Goal: Task Accomplishment & Management: Manage account settings

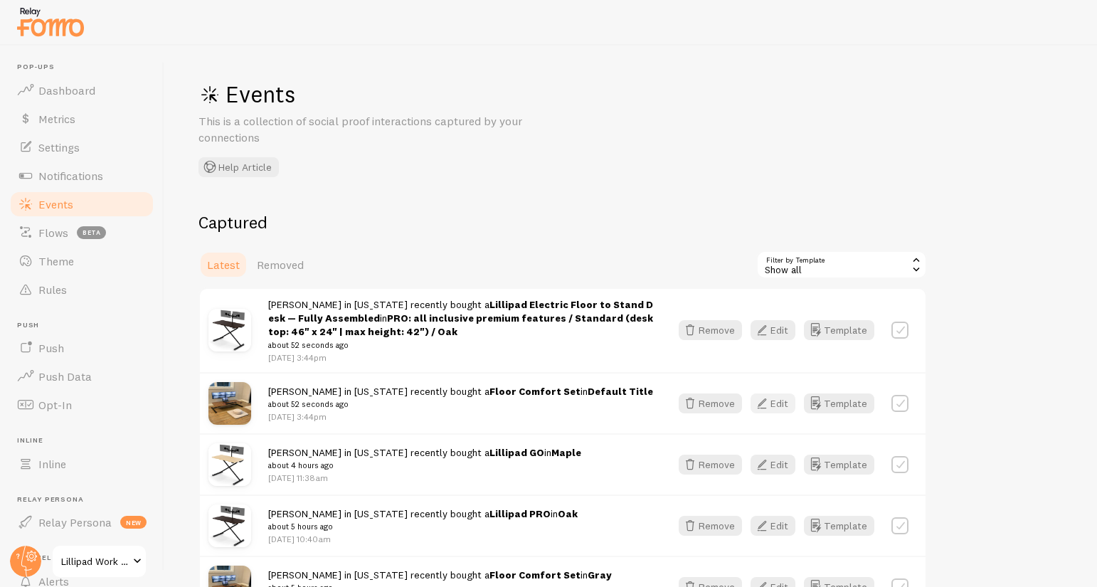
click at [778, 403] on button "Edit" at bounding box center [773, 404] width 45 height 20
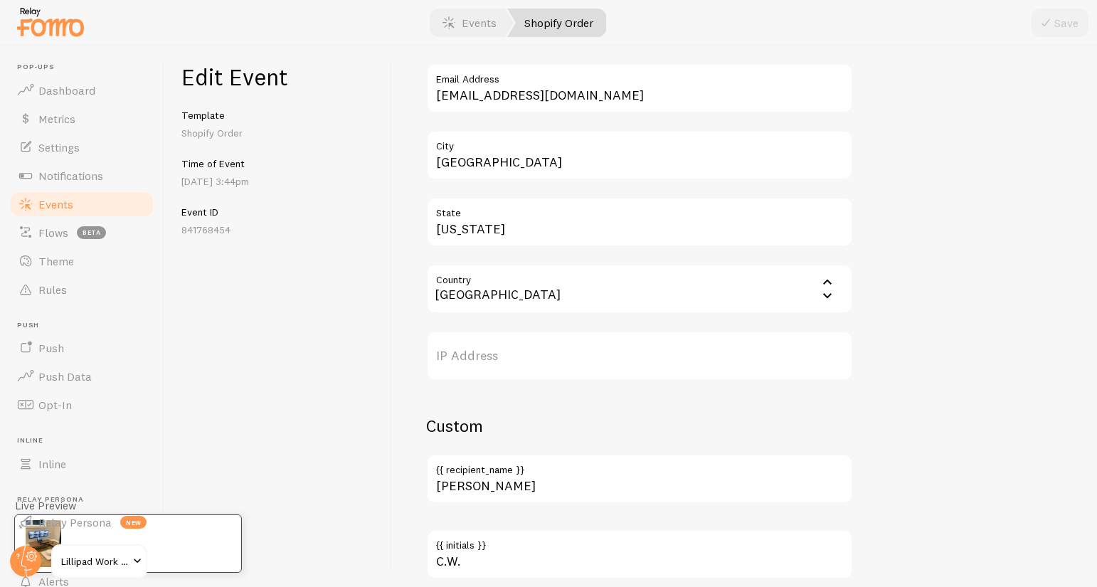
scroll to position [871, 0]
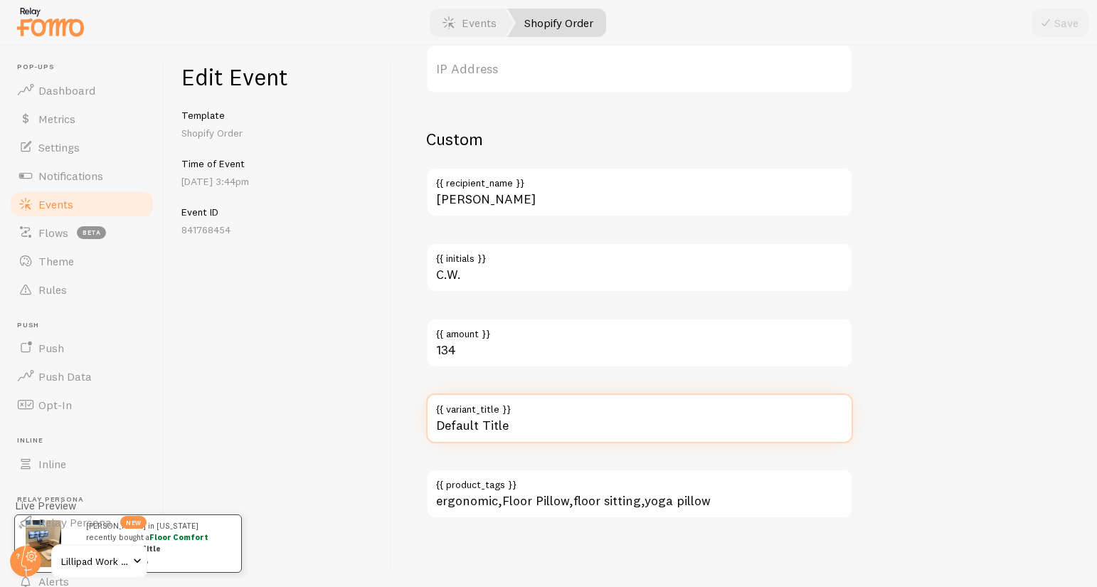
click at [492, 417] on input "Default Title" at bounding box center [639, 419] width 427 height 50
click at [492, 420] on input "Default Title" at bounding box center [639, 419] width 427 height 50
click at [491, 420] on input "Default Title" at bounding box center [639, 419] width 427 height 50
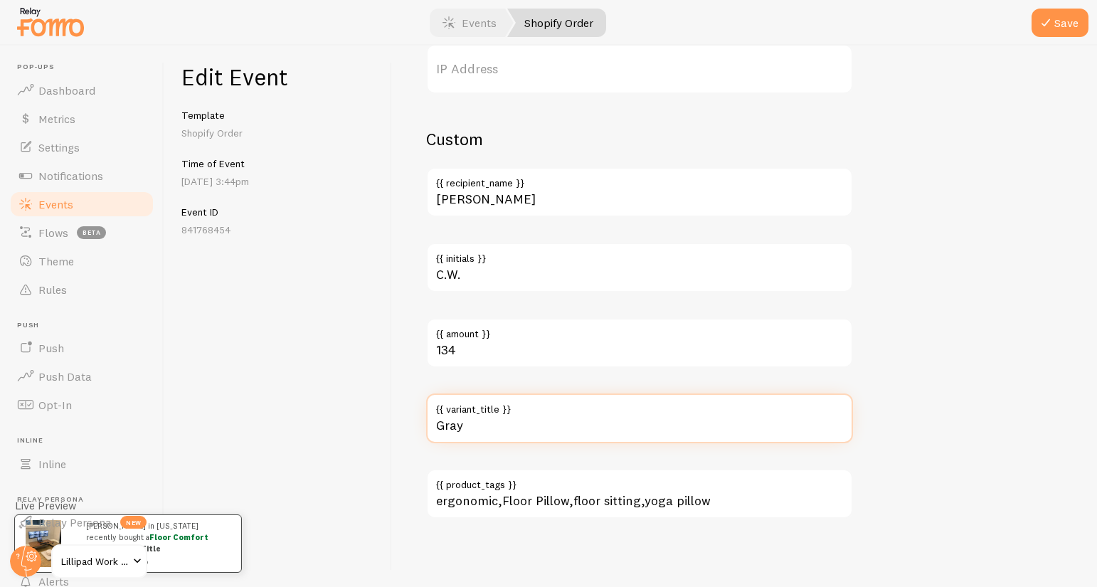
type input "Gray"
click at [1032, 9] on button "Save" at bounding box center [1060, 23] width 57 height 28
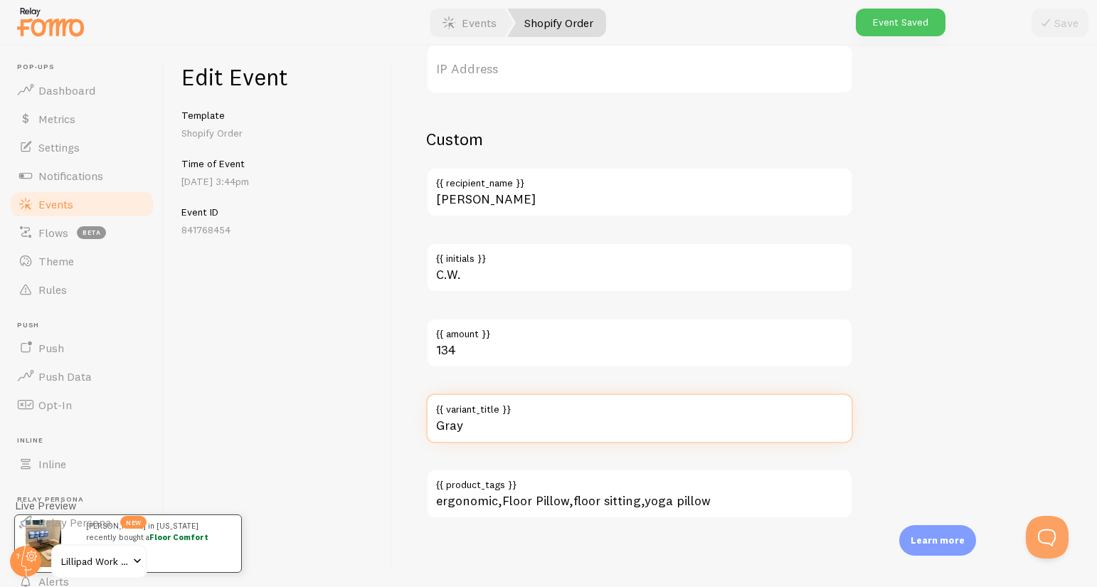
scroll to position [0, 0]
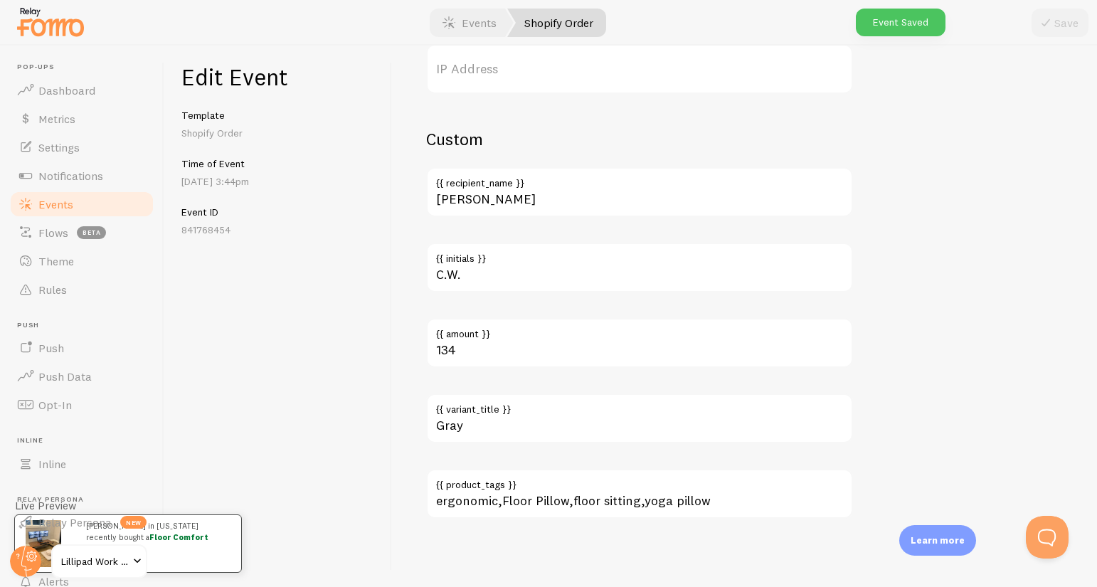
click at [60, 204] on span "Events" at bounding box center [55, 204] width 35 height 14
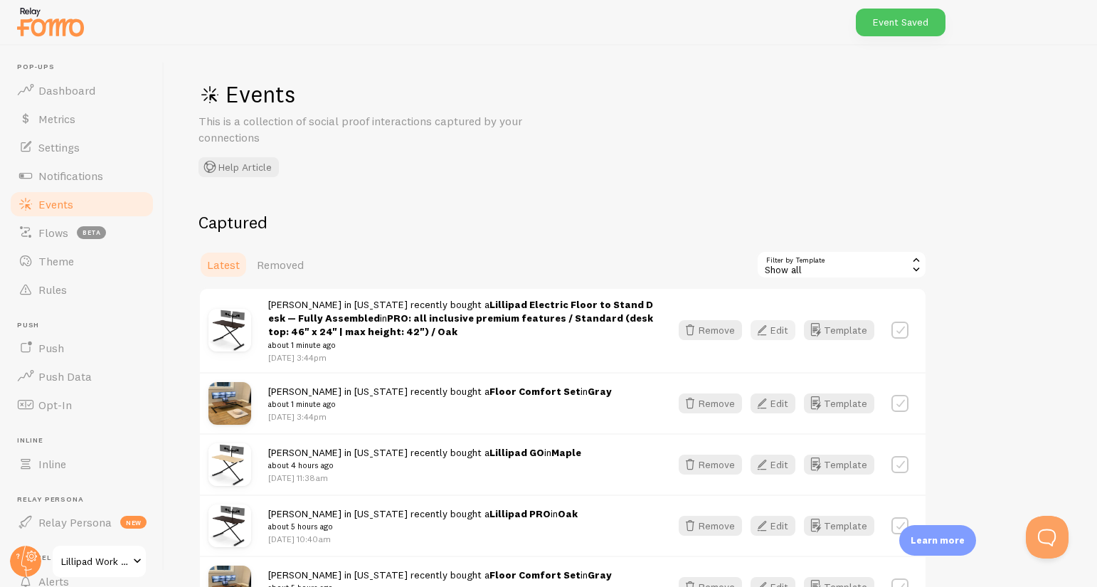
click at [766, 325] on icon "button" at bounding box center [762, 330] width 17 height 17
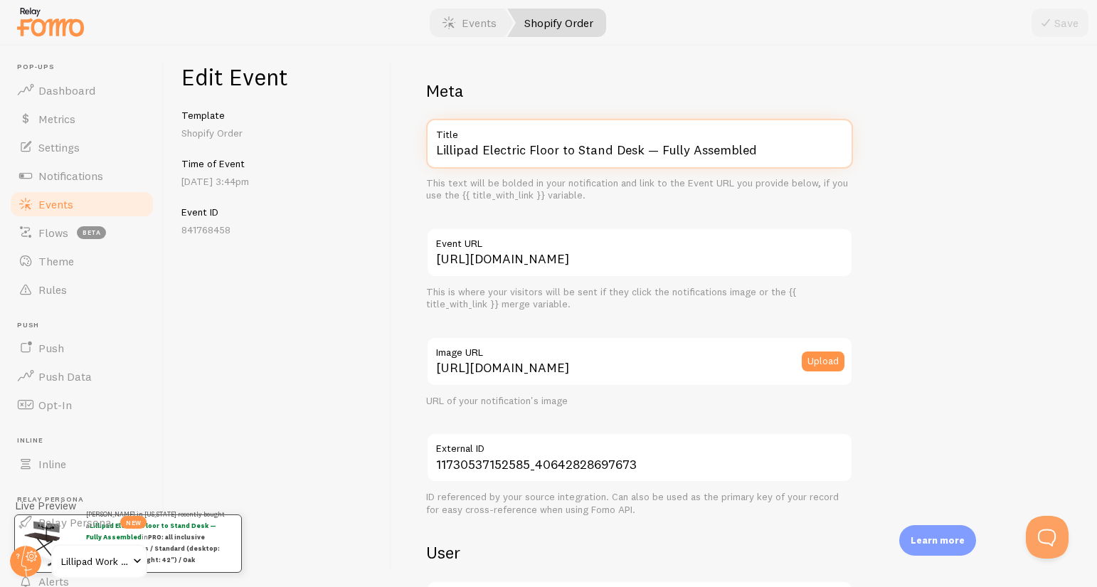
drag, startPoint x: 484, startPoint y: 153, endPoint x: 560, endPoint y: 180, distance: 80.8
click at [560, 180] on div "Lillipad Electric Floor to Stand Desk — Fully Assembled Title This text will be…" at bounding box center [639, 160] width 427 height 83
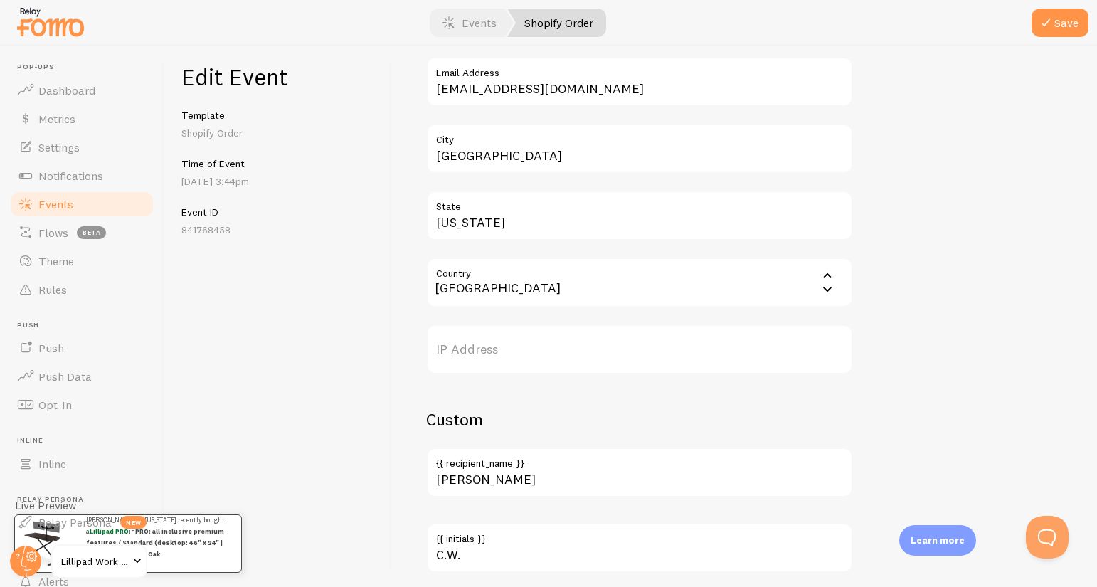
scroll to position [796, 0]
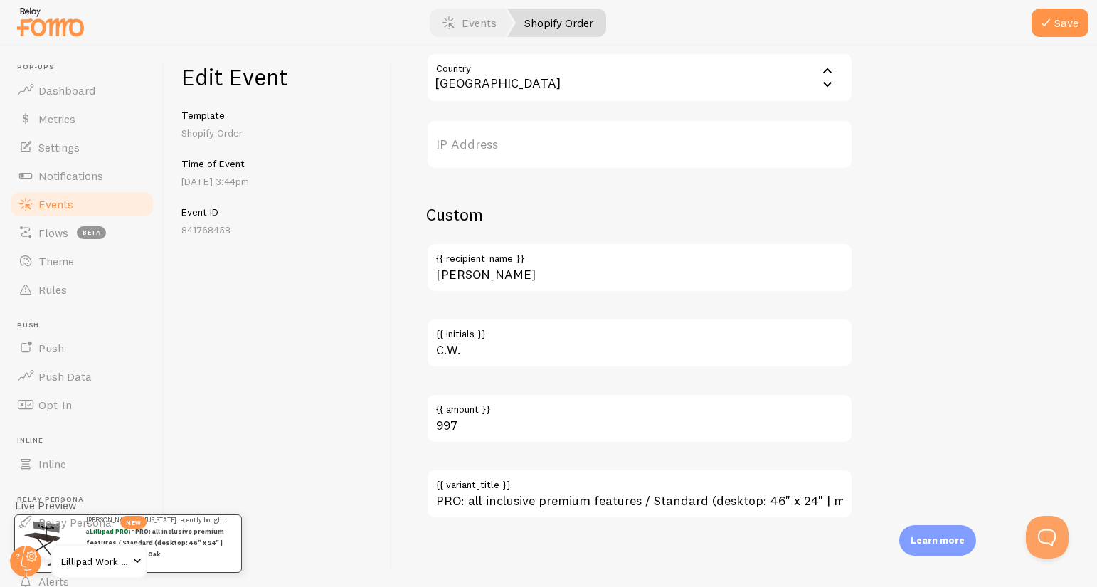
type input "Lillipad PRO"
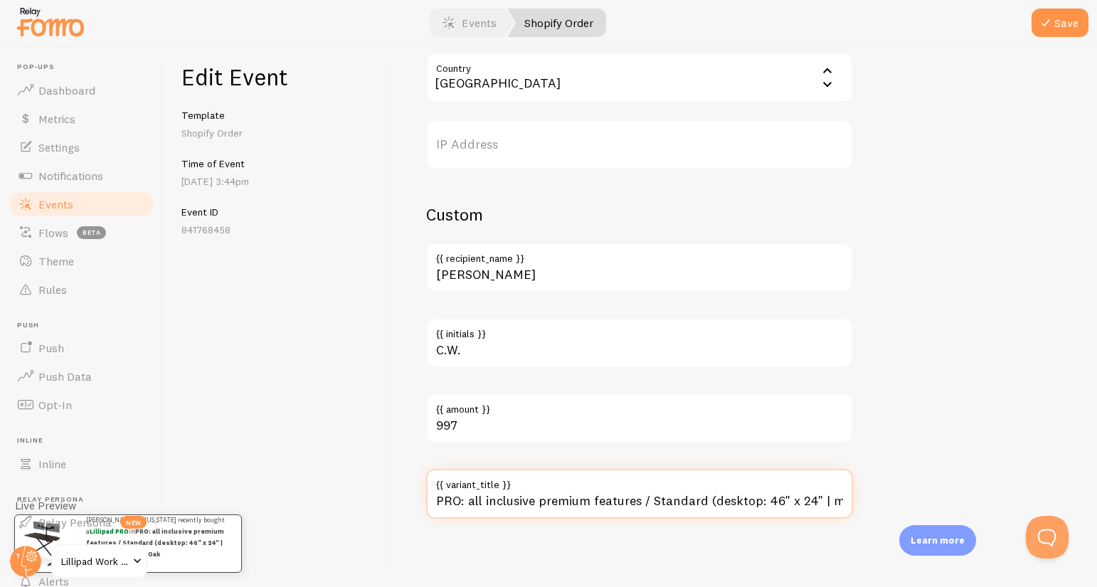
click at [547, 505] on input "PRO: all inclusive premium features / Standard (desktop: 46" x 24" | max height…" at bounding box center [639, 494] width 427 height 50
type input "Oak"
click at [1032, 9] on button "Save" at bounding box center [1060, 23] width 57 height 28
